Goal: Information Seeking & Learning: Learn about a topic

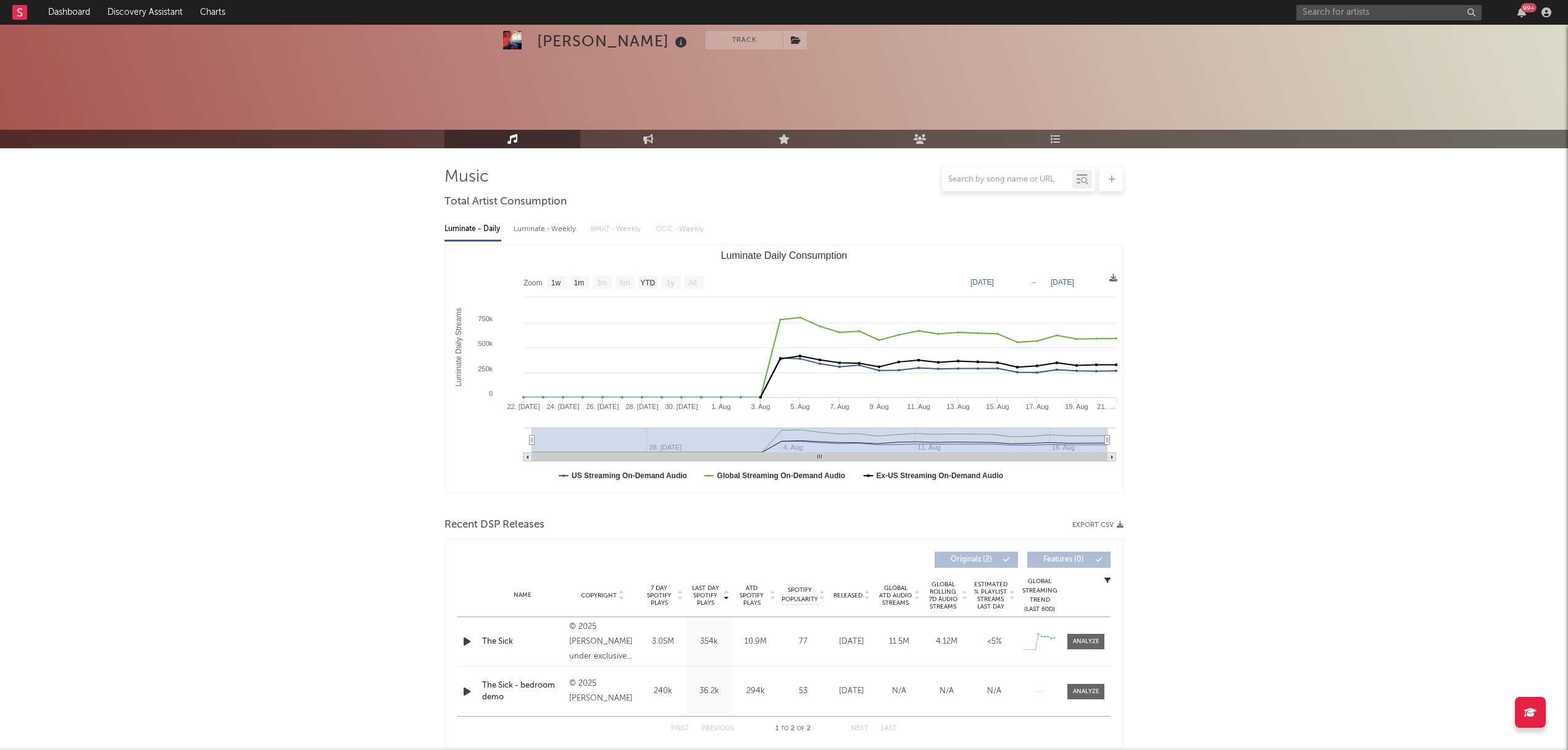
select select "1w"
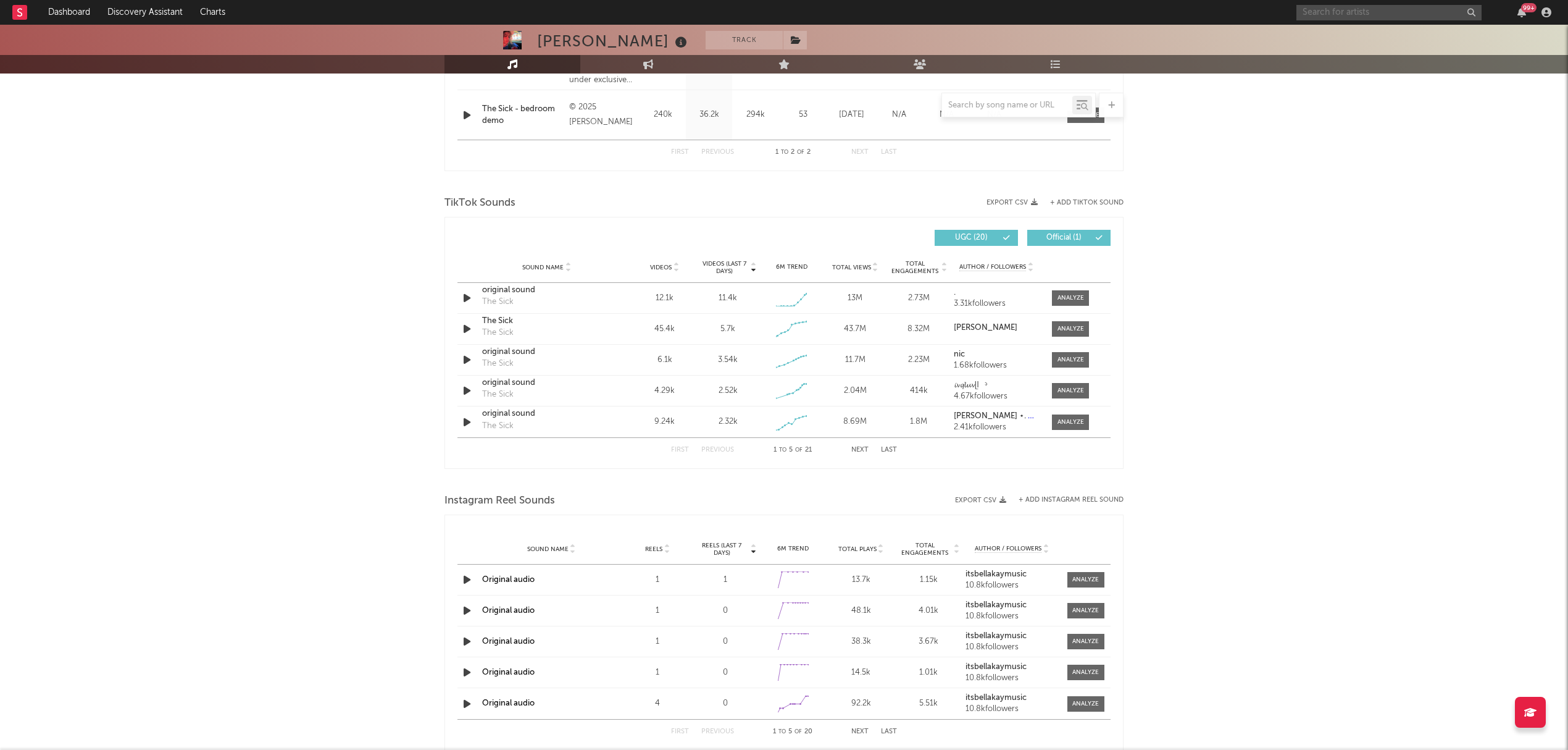
click at [1340, 13] on input "text" at bounding box center [1389, 12] width 185 height 15
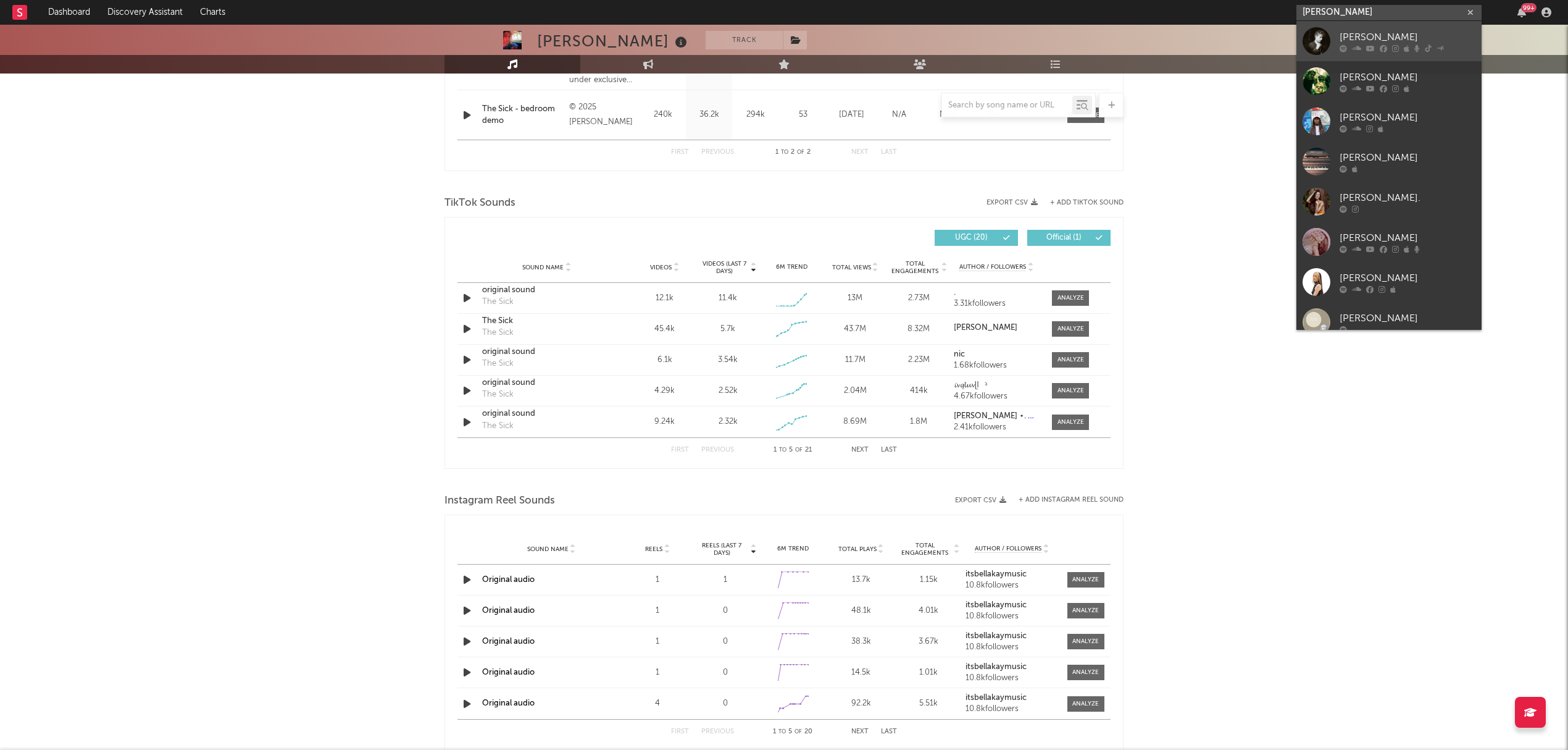
type input "[PERSON_NAME]"
click at [1382, 36] on div "[PERSON_NAME]" at bounding box center [1408, 37] width 136 height 15
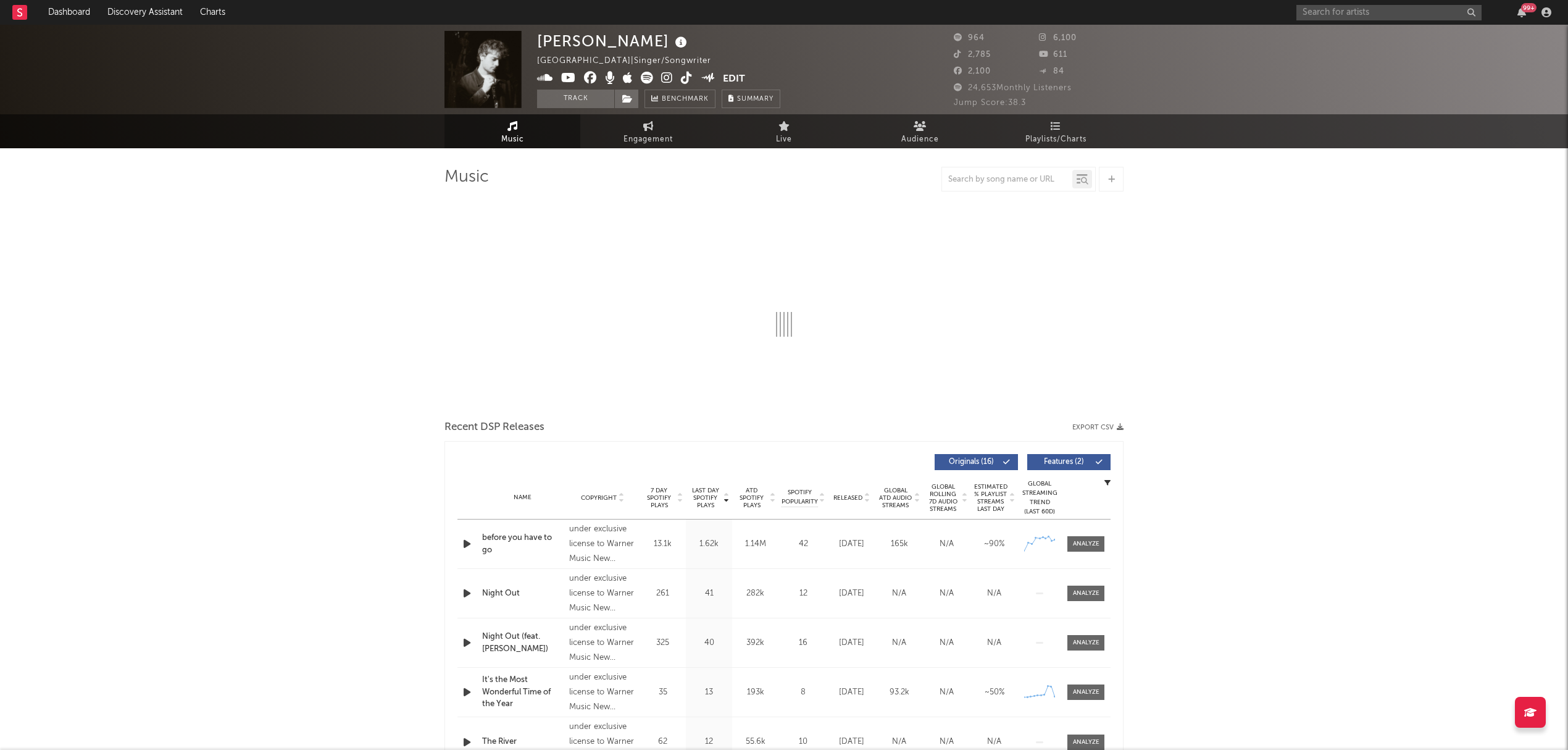
select select "1w"
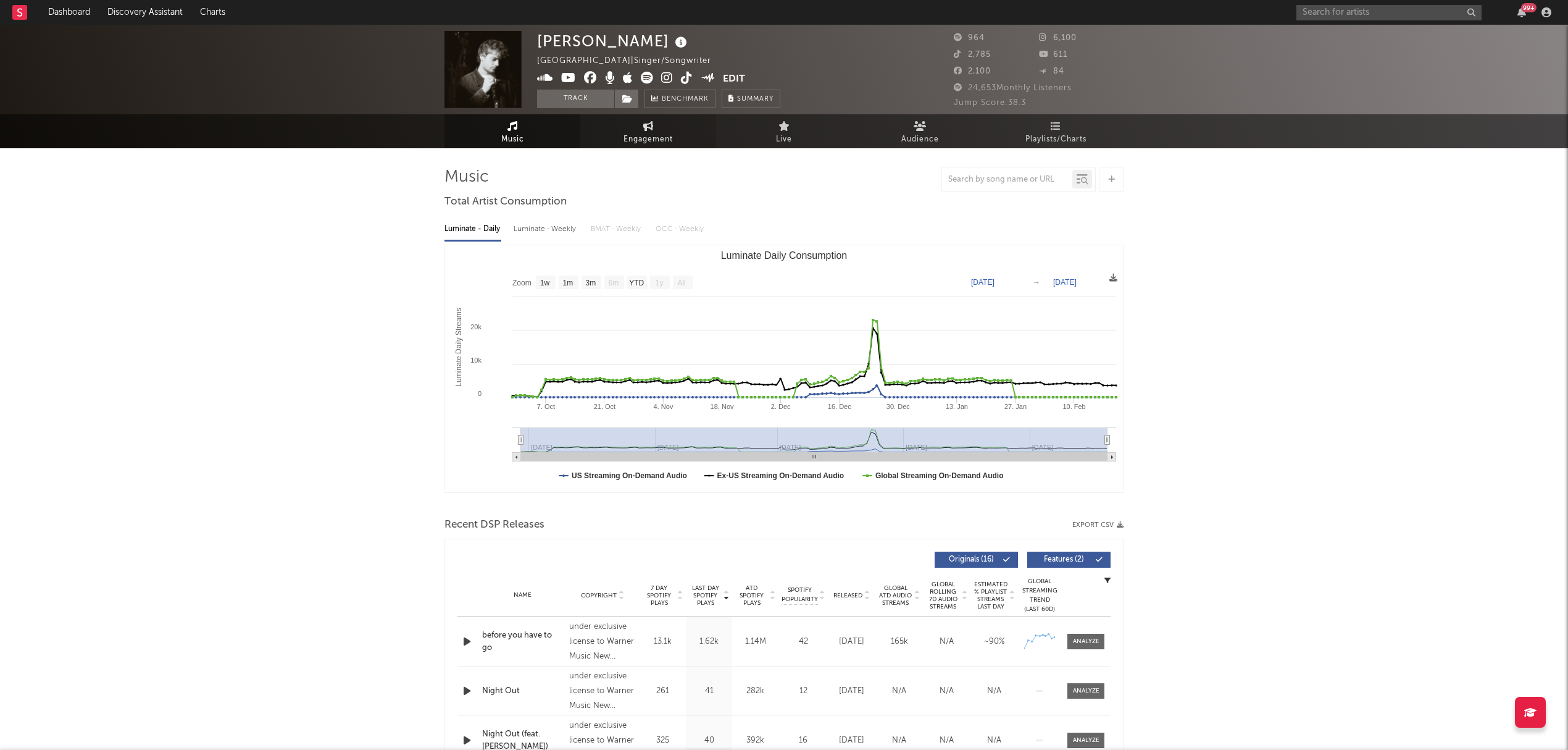
click at [631, 131] on link "Engagement" at bounding box center [648, 131] width 136 height 34
select select "1w"
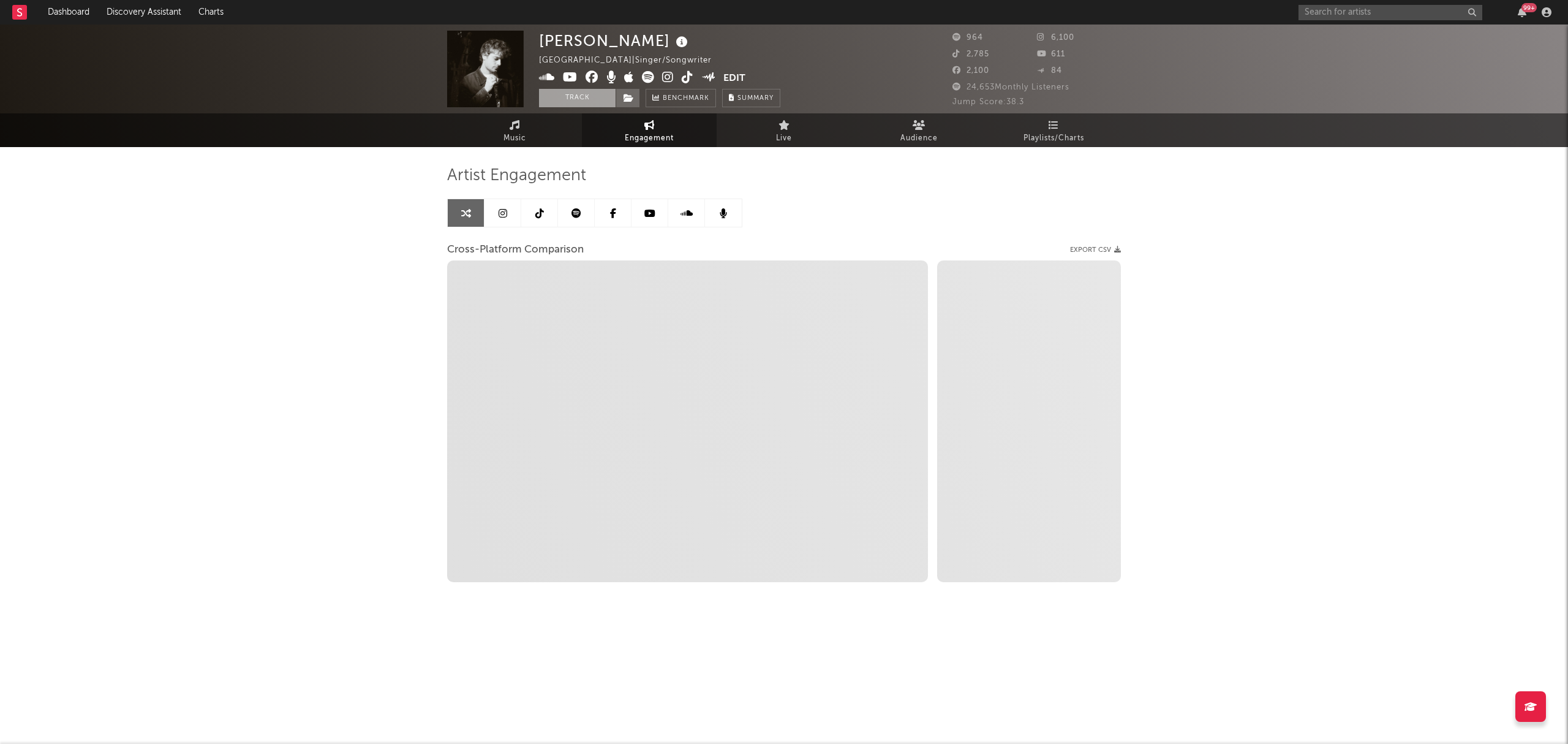
click at [571, 99] on button "Track" at bounding box center [577, 98] width 77 height 18
click at [689, 74] on icon at bounding box center [688, 77] width 12 height 12
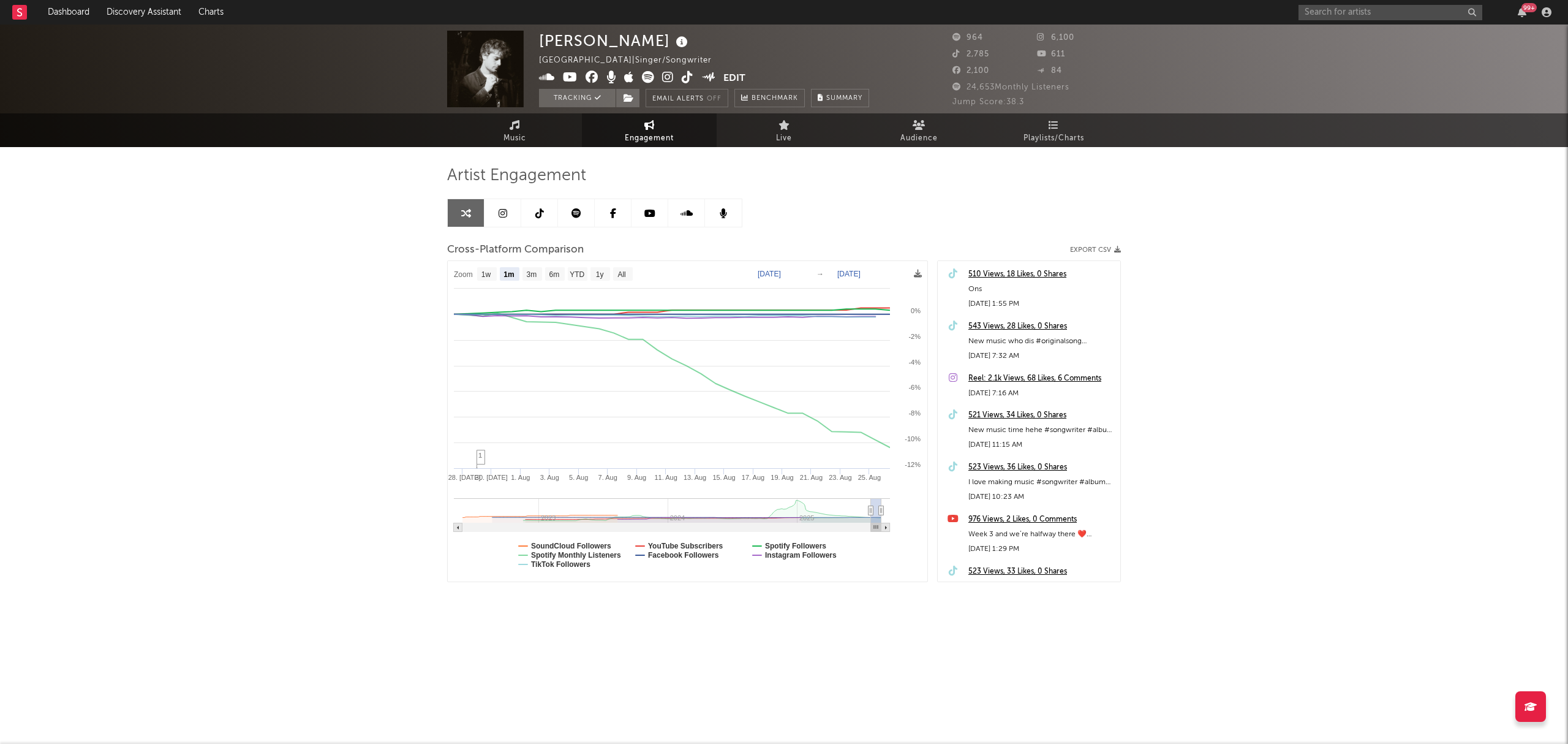
select select "1m"
